Goal: Check status: Check status

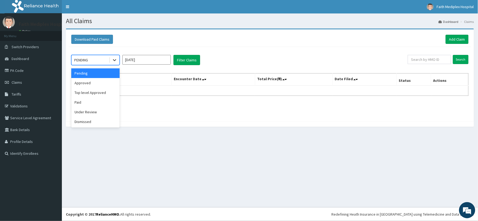
click at [114, 60] on icon at bounding box center [114, 60] width 3 height 2
click at [95, 80] on div "Approved" at bounding box center [95, 83] width 48 height 10
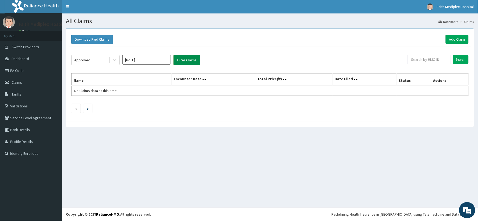
click at [184, 58] on button "Filter Claims" at bounding box center [186, 60] width 27 height 10
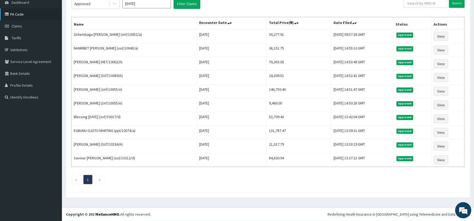
click at [27, 15] on link "PA Code" at bounding box center [31, 14] width 62 height 12
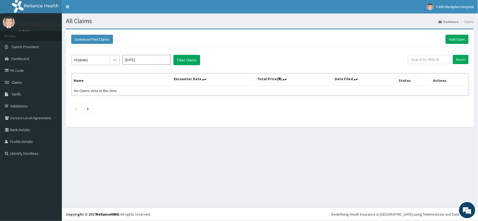
click at [111, 60] on div at bounding box center [115, 60] width 10 height 10
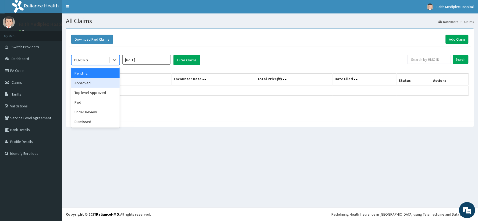
click at [77, 84] on div "Approved" at bounding box center [95, 83] width 48 height 10
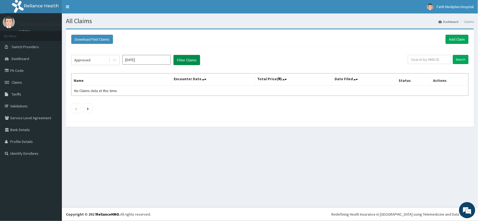
drag, startPoint x: 176, startPoint y: 62, endPoint x: 179, endPoint y: 62, distance: 2.7
click at [177, 62] on button "Filter Claims" at bounding box center [186, 60] width 27 height 10
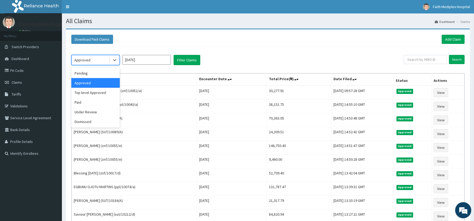
click at [108, 60] on div "Approved" at bounding box center [90, 60] width 37 height 9
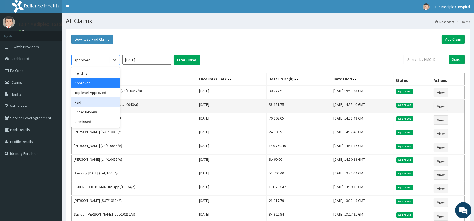
click at [85, 103] on div "Paid" at bounding box center [95, 102] width 48 height 10
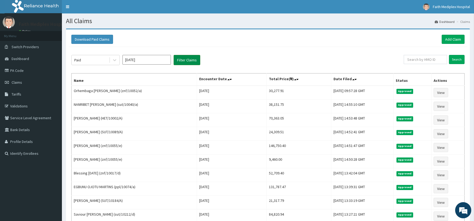
click at [186, 60] on button "Filter Claims" at bounding box center [186, 60] width 27 height 10
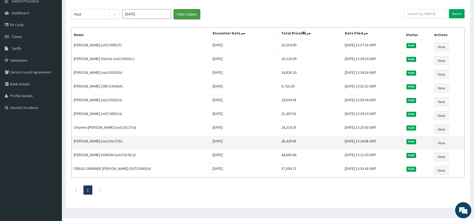
scroll to position [57, 0]
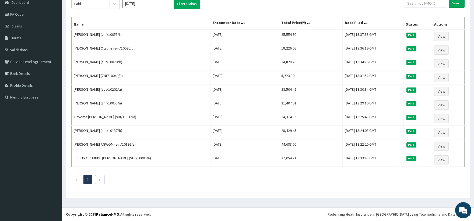
click at [102, 180] on li at bounding box center [99, 179] width 9 height 9
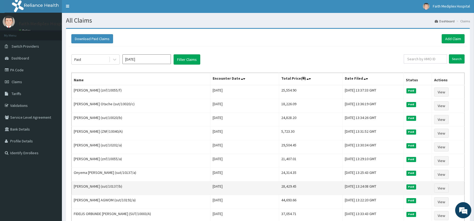
scroll to position [0, 0]
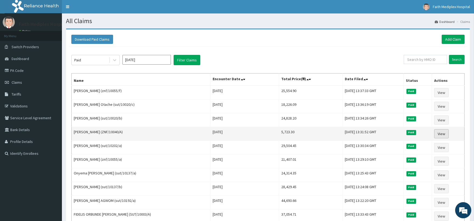
click at [436, 135] on link "View" at bounding box center [441, 133] width 15 height 9
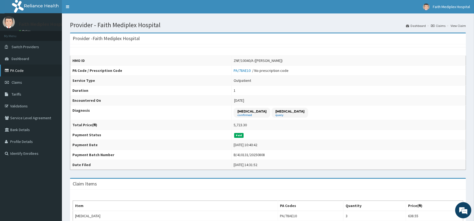
click at [22, 71] on link "PA Code" at bounding box center [31, 71] width 62 height 12
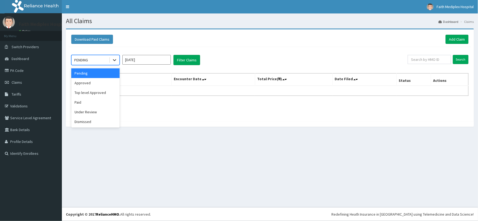
click at [117, 61] on div at bounding box center [115, 60] width 10 height 10
click at [89, 97] on div "Paid" at bounding box center [95, 102] width 48 height 10
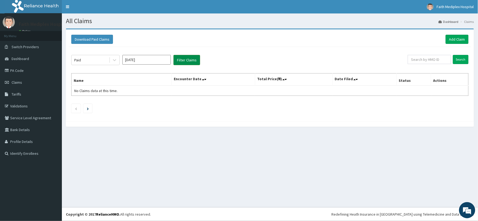
click at [181, 62] on button "Filter Claims" at bounding box center [186, 60] width 27 height 10
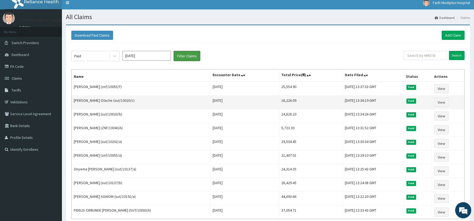
scroll to position [30, 0]
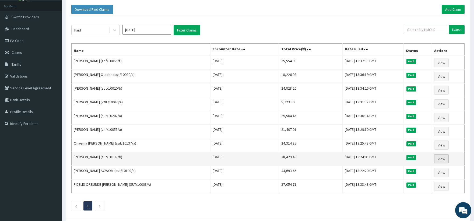
click at [437, 159] on link "View" at bounding box center [441, 158] width 15 height 9
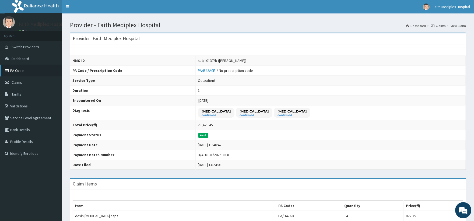
click at [22, 72] on link "PA Code" at bounding box center [31, 71] width 62 height 12
